Goal: Contribute content: Add original content to the website for others to see

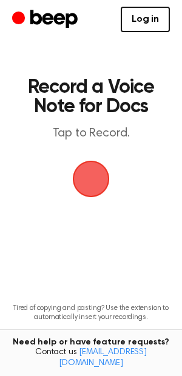
click at [93, 173] on span "button" at bounding box center [90, 178] width 53 height 53
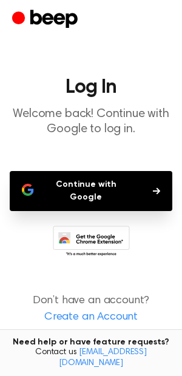
click at [87, 183] on button "Continue with Google" at bounding box center [91, 191] width 163 height 40
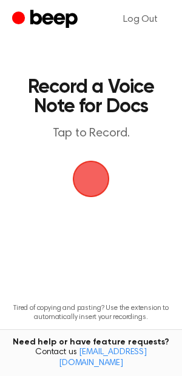
click at [95, 167] on span "button" at bounding box center [91, 179] width 67 height 67
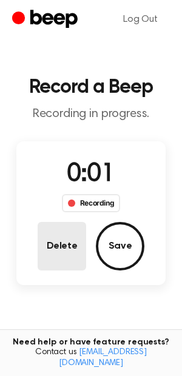
click at [70, 226] on button "Delete" at bounding box center [62, 246] width 49 height 49
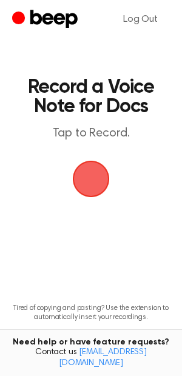
click at [97, 180] on span "button" at bounding box center [91, 179] width 50 height 50
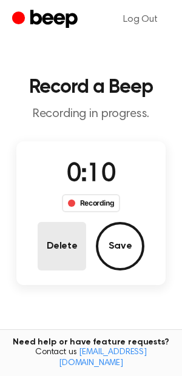
click at [56, 240] on button "Delete" at bounding box center [62, 246] width 49 height 49
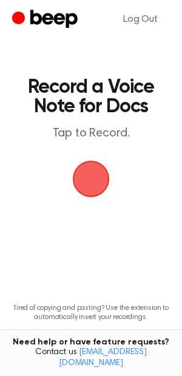
click at [93, 192] on span "button" at bounding box center [90, 178] width 55 height 55
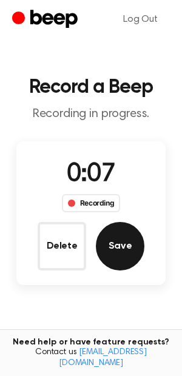
click at [110, 249] on button "Save" at bounding box center [120, 246] width 49 height 49
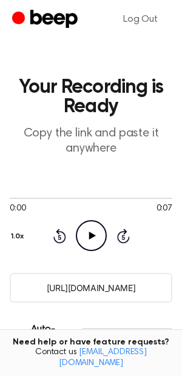
click at [92, 236] on icon at bounding box center [92, 236] width 7 height 8
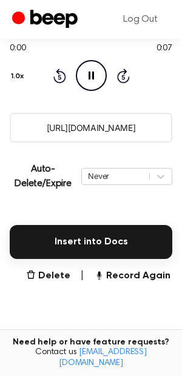
scroll to position [159, 0]
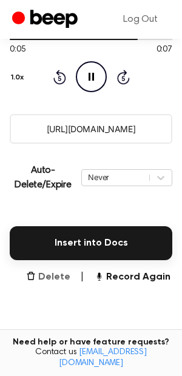
click at [57, 275] on button "Delete" at bounding box center [48, 277] width 44 height 15
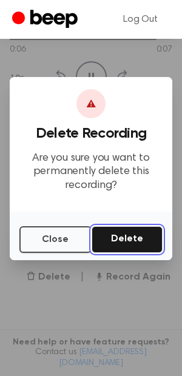
click at [125, 239] on button "Delete" at bounding box center [127, 239] width 71 height 27
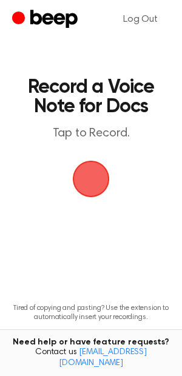
click at [107, 183] on span "button" at bounding box center [91, 179] width 50 height 50
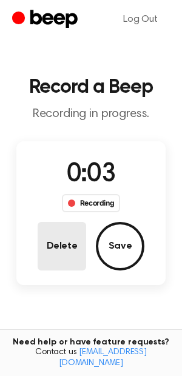
click at [66, 258] on button "Delete" at bounding box center [62, 246] width 49 height 49
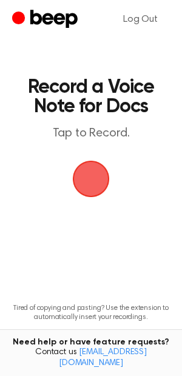
click at [101, 181] on span "button" at bounding box center [91, 179] width 49 height 49
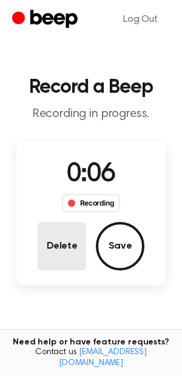
click at [75, 237] on button "Delete" at bounding box center [62, 246] width 49 height 49
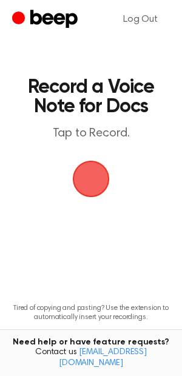
click at [94, 186] on span "button" at bounding box center [91, 179] width 52 height 52
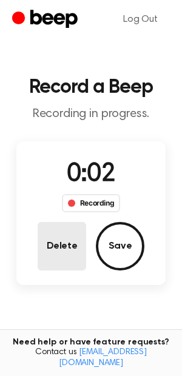
click at [62, 237] on button "Delete" at bounding box center [62, 246] width 49 height 49
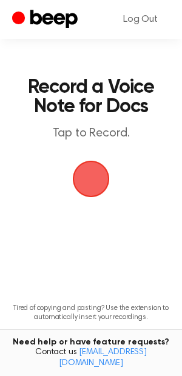
scroll to position [62, 0]
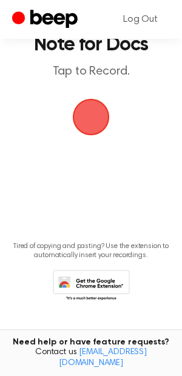
click at [92, 123] on span "button" at bounding box center [91, 117] width 45 height 45
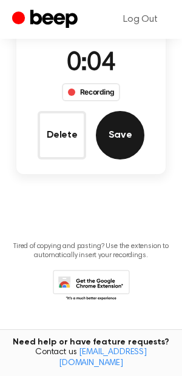
click at [104, 141] on button "Save" at bounding box center [120, 135] width 49 height 49
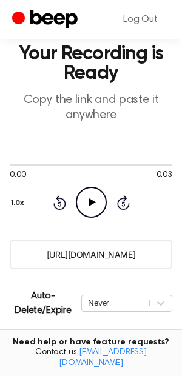
scroll to position [28, 0]
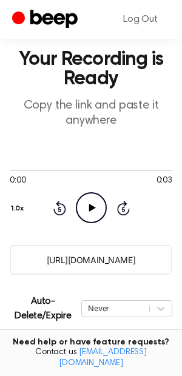
click at [90, 204] on icon "Play Audio" at bounding box center [91, 207] width 31 height 31
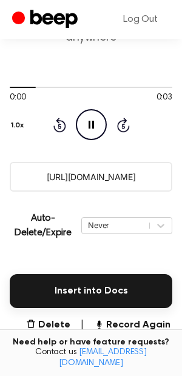
scroll to position [113, 0]
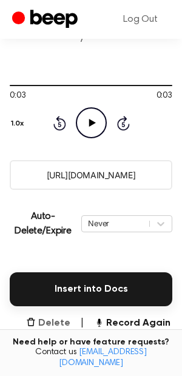
click at [56, 318] on button "Delete" at bounding box center [48, 323] width 44 height 15
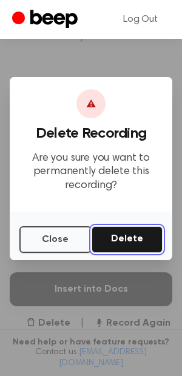
click at [123, 227] on button "Delete" at bounding box center [127, 239] width 71 height 27
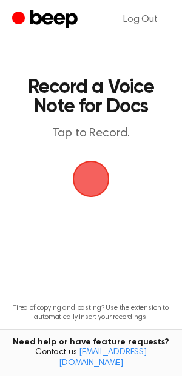
click at [100, 186] on span "button" at bounding box center [90, 178] width 62 height 62
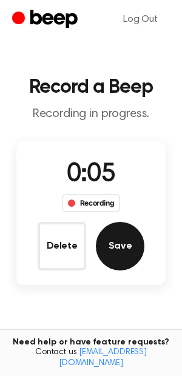
click at [102, 239] on button "Save" at bounding box center [120, 246] width 49 height 49
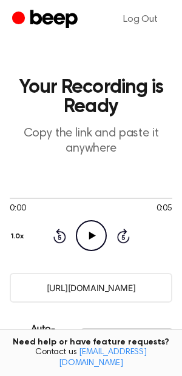
click at [88, 229] on icon "Play Audio" at bounding box center [91, 235] width 31 height 31
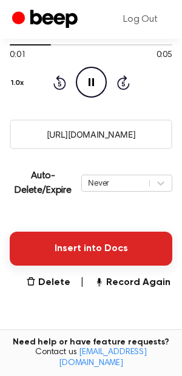
scroll to position [154, 0]
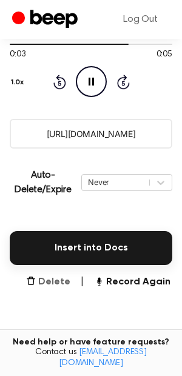
click at [60, 279] on button "Delete" at bounding box center [48, 282] width 44 height 15
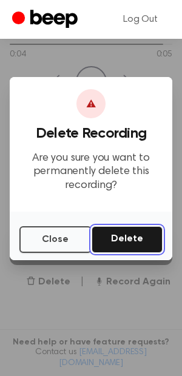
click at [133, 240] on button "Delete" at bounding box center [127, 239] width 71 height 27
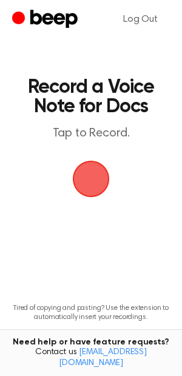
click at [87, 186] on span "button" at bounding box center [91, 179] width 52 height 52
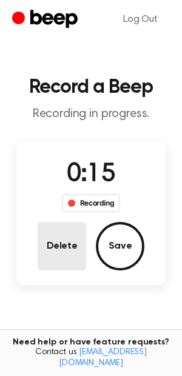
click at [74, 246] on button "Delete" at bounding box center [62, 246] width 49 height 49
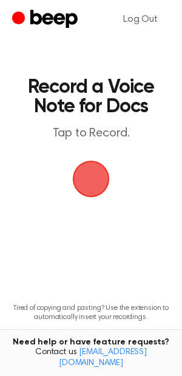
scroll to position [62, 0]
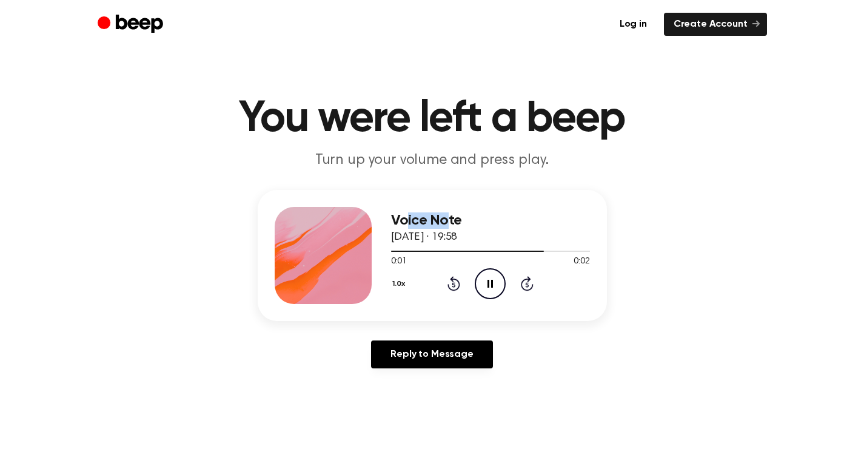
drag, startPoint x: 448, startPoint y: 218, endPoint x: 382, endPoint y: 220, distance: 66.1
click at [383, 220] on div "Voice Note [DATE] · 19:58 0:01 0:02 Your browser does not support the [object O…" at bounding box center [432, 255] width 349 height 131
